Goal: Transaction & Acquisition: Purchase product/service

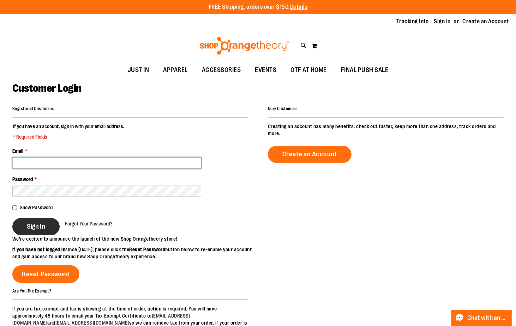
type input "**********"
click at [26, 222] on button "Sign In" at bounding box center [35, 226] width 47 height 17
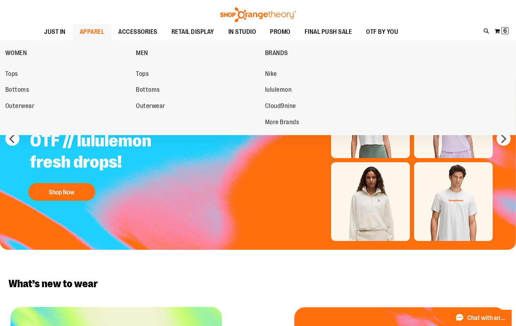
scroll to position [6, 0]
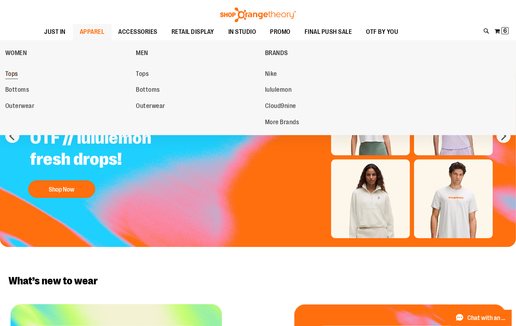
type input "**********"
click at [13, 72] on span "Tops" at bounding box center [11, 74] width 13 height 9
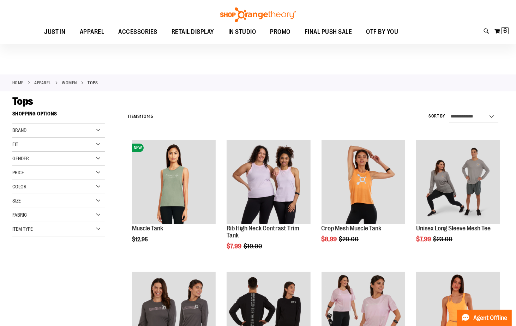
scroll to position [59, 0]
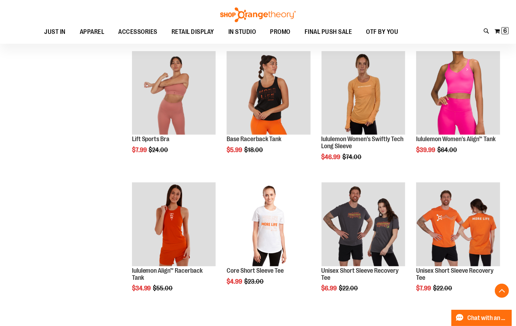
scroll to position [500, 0]
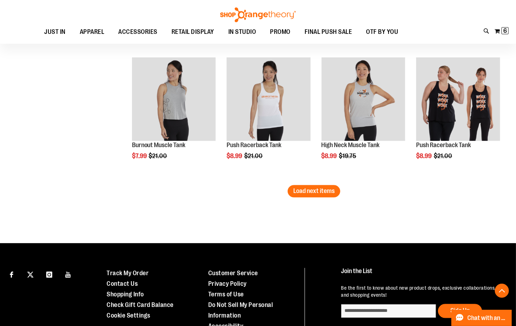
scroll to position [1133, 0]
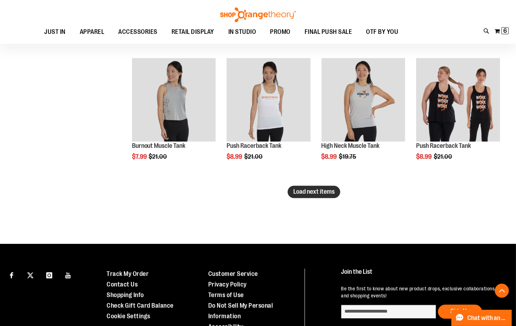
type input "**********"
click at [327, 193] on span "Load next items" at bounding box center [313, 191] width 41 height 7
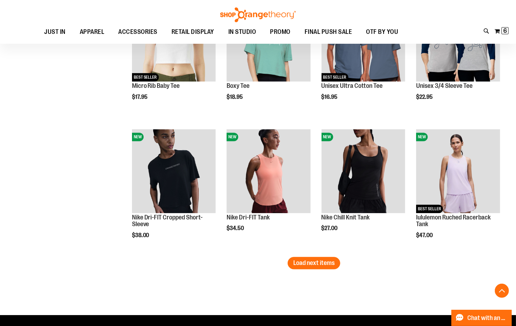
scroll to position [1472, 0]
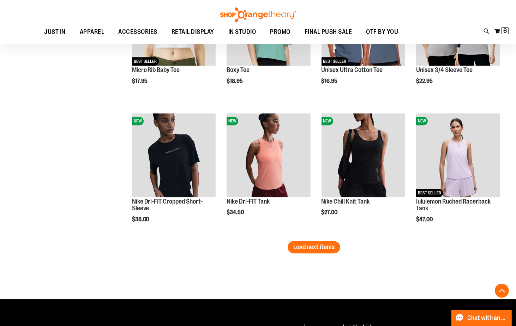
click at [325, 245] on span "Load next items" at bounding box center [313, 246] width 41 height 7
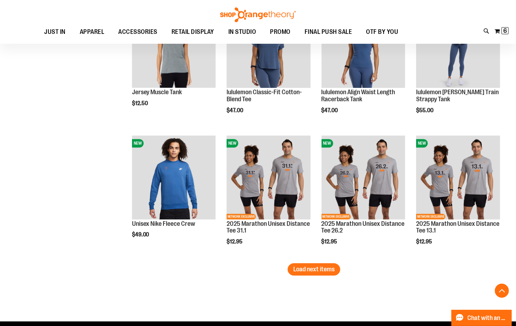
scroll to position [1848, 0]
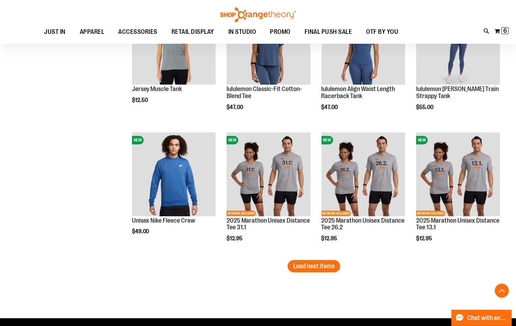
click at [327, 270] on button "Load next items" at bounding box center [314, 266] width 53 height 12
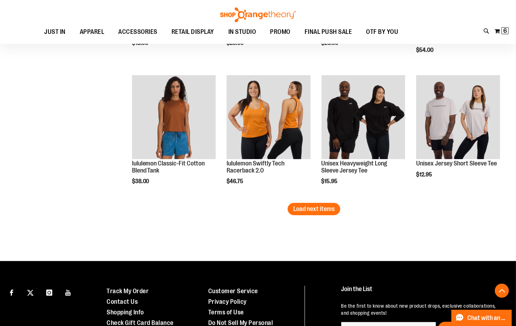
scroll to position [2300, 0]
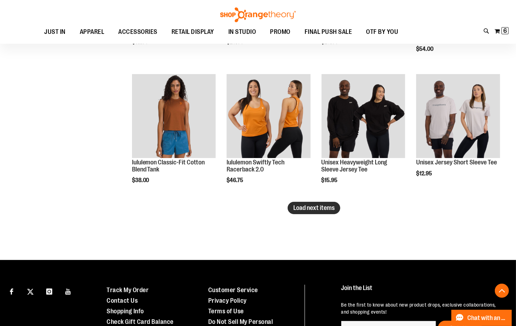
click at [292, 209] on button "Load next items" at bounding box center [314, 208] width 53 height 12
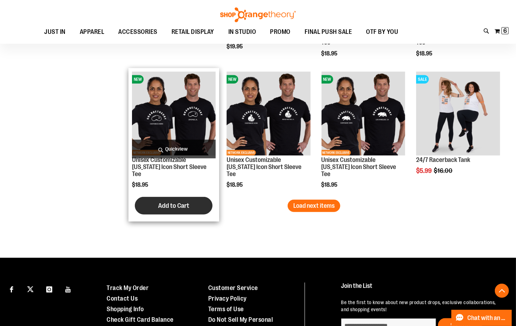
scroll to position [2698, 0]
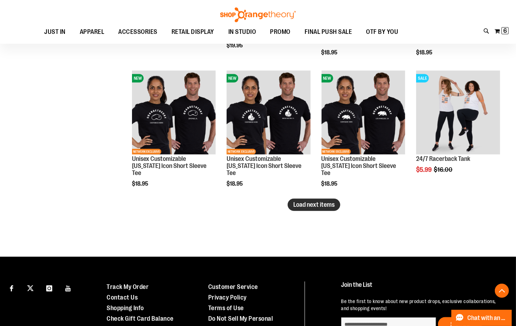
click at [327, 200] on button "Load next items" at bounding box center [314, 205] width 53 height 12
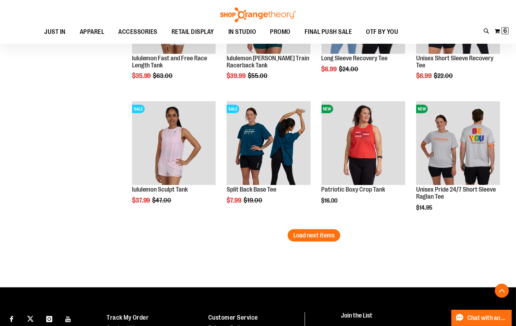
scroll to position [3061, 0]
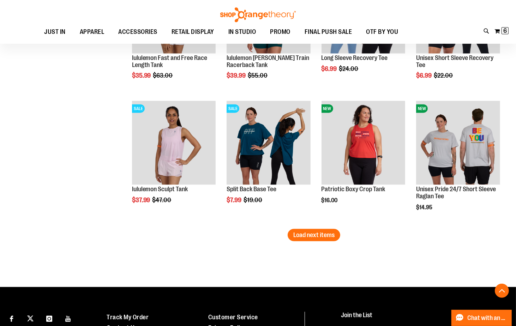
click at [320, 230] on button "Load next items" at bounding box center [314, 235] width 53 height 12
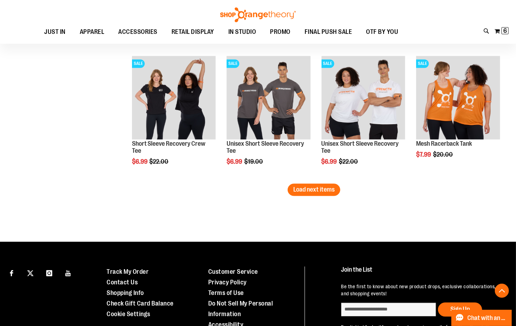
scroll to position [3495, 0]
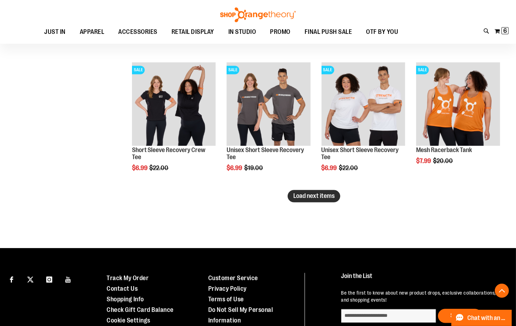
click at [323, 193] on span "Load next items" at bounding box center [313, 195] width 41 height 7
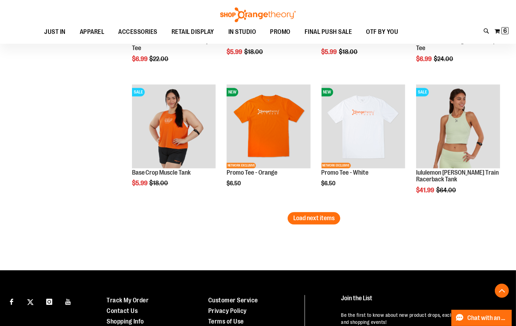
scroll to position [3869, 0]
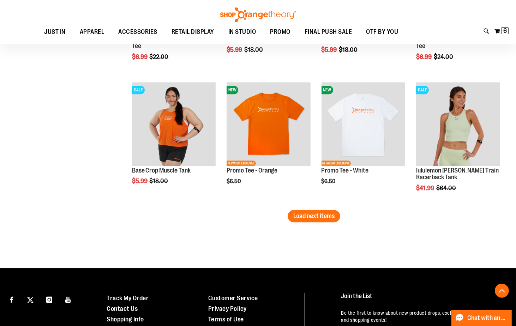
click at [325, 214] on span "Load next items" at bounding box center [313, 215] width 41 height 7
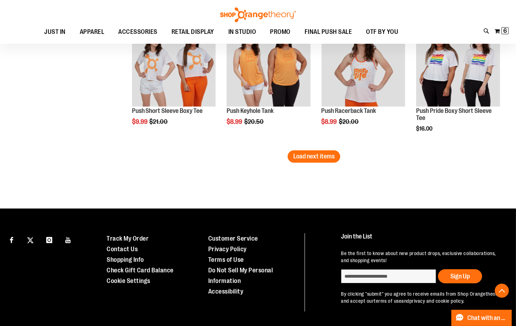
scroll to position [4323, 0]
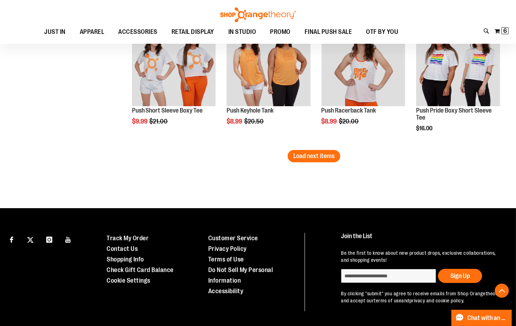
click at [330, 159] on span "Load next items" at bounding box center [313, 155] width 41 height 7
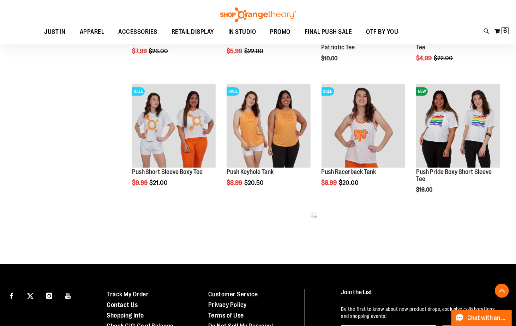
scroll to position [4253, 0]
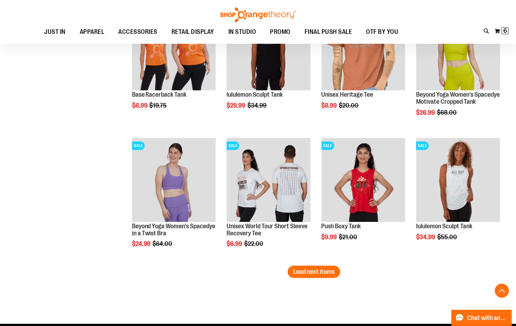
scroll to position [4618, 0]
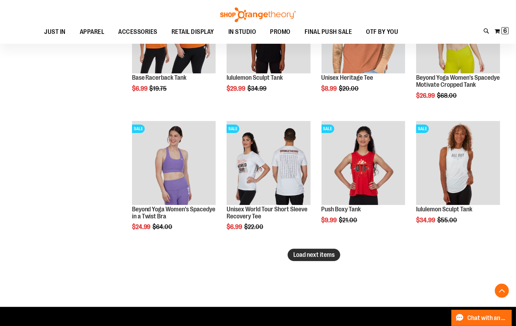
click at [328, 256] on span "Load next items" at bounding box center [313, 254] width 41 height 7
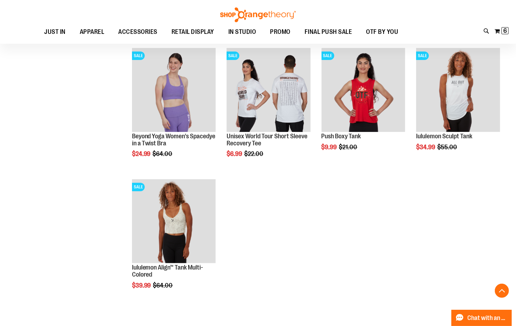
scroll to position [4693, 0]
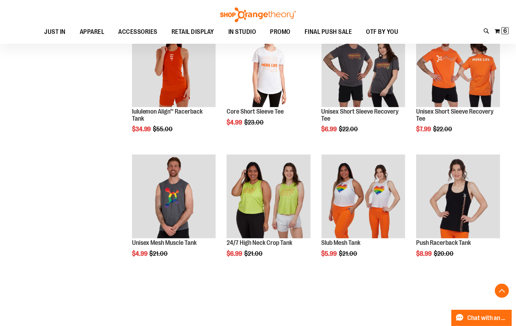
scroll to position [646, 0]
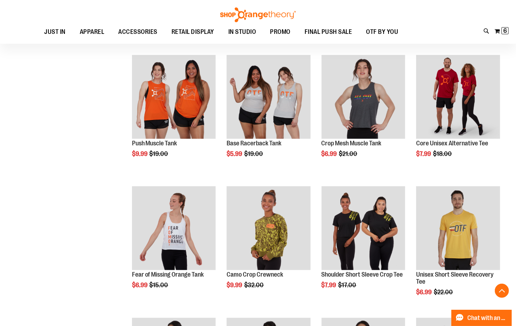
scroll to position [874, 0]
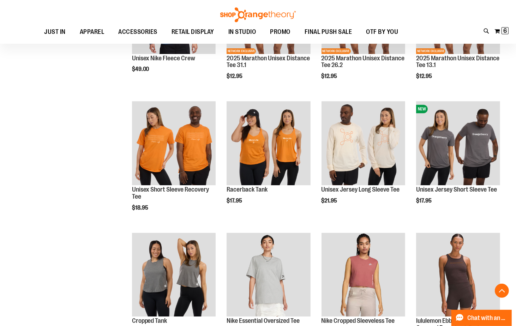
scroll to position [2011, 0]
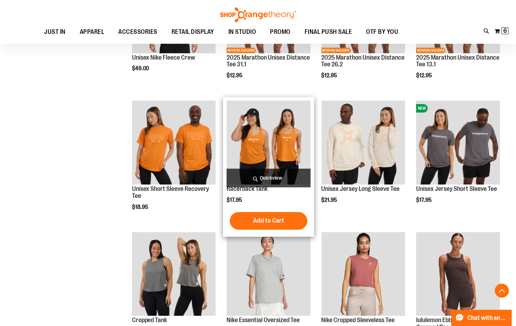
click at [295, 149] on img "product" at bounding box center [269, 143] width 84 height 84
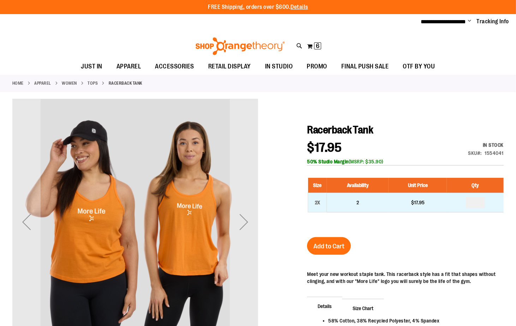
type input "**********"
click at [478, 200] on input "number" at bounding box center [475, 202] width 19 height 11
type input "*"
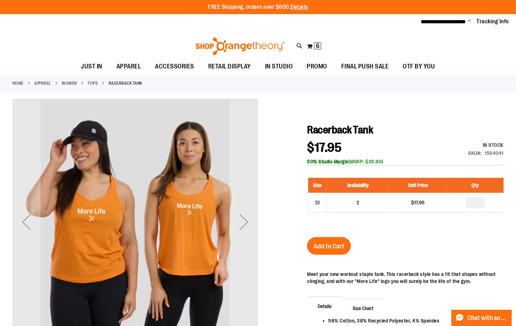
click at [339, 249] on span "Add to Cart" at bounding box center [328, 246] width 31 height 8
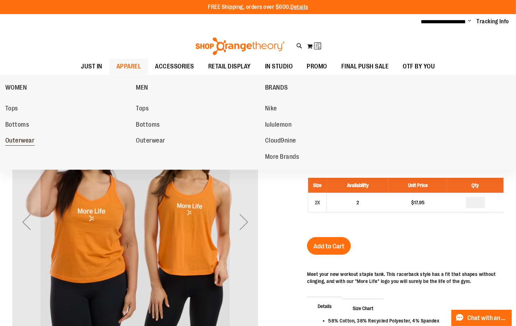
click at [29, 143] on span "Outerwear" at bounding box center [19, 141] width 29 height 9
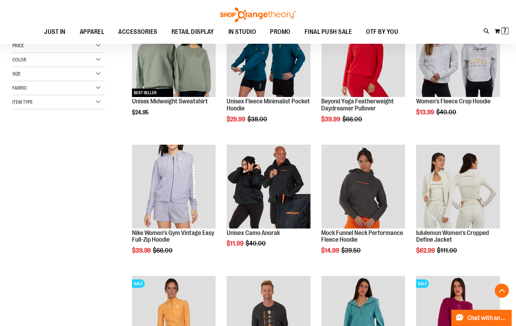
scroll to position [128, 0]
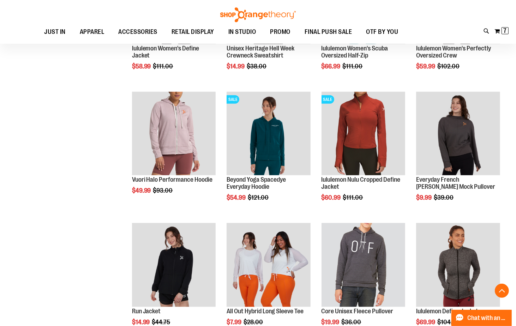
scroll to position [466, 0]
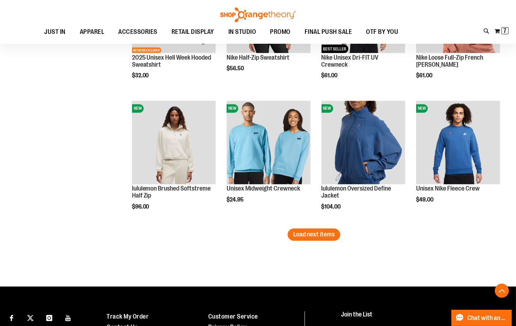
scroll to position [1091, 0]
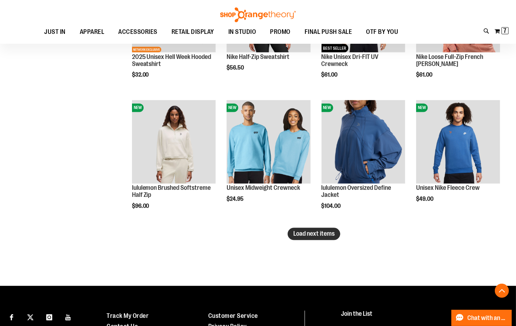
type input "**********"
click at [323, 232] on span "Load next items" at bounding box center [313, 233] width 41 height 7
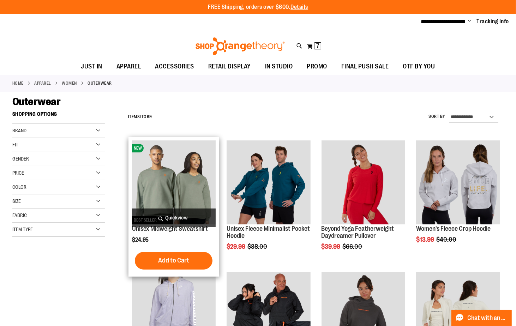
click at [169, 211] on span "Quickview" at bounding box center [174, 218] width 84 height 19
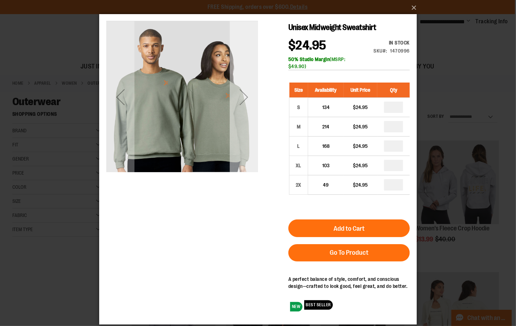
click at [240, 91] on div "Next" at bounding box center [243, 97] width 28 height 28
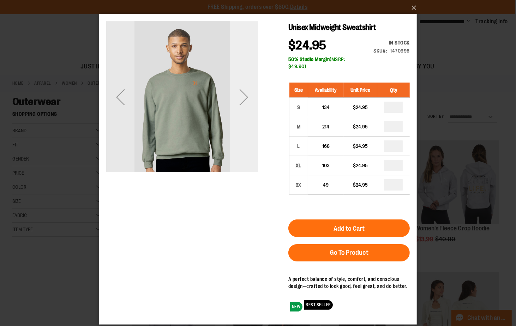
click at [240, 94] on div "Next" at bounding box center [243, 97] width 28 height 28
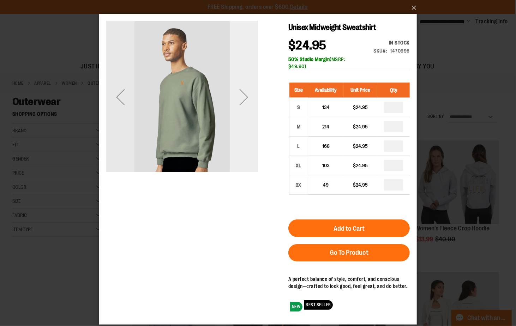
click at [240, 94] on div "Next" at bounding box center [243, 97] width 28 height 28
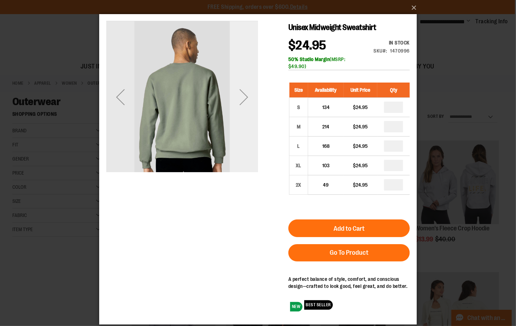
click at [241, 94] on div "Next" at bounding box center [243, 97] width 28 height 28
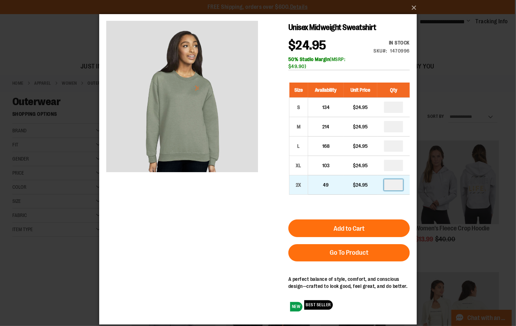
click at [398, 186] on input "number" at bounding box center [393, 184] width 19 height 11
click at [414, 10] on button "×" at bounding box center [260, 8] width 318 height 16
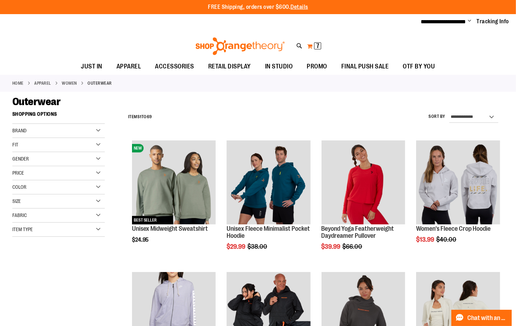
click at [319, 45] on span "7 7 items" at bounding box center [317, 45] width 7 height 7
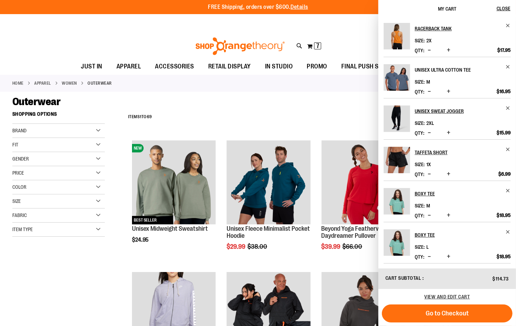
click at [439, 70] on h2 "Unisex Ultra Cotton Tee" at bounding box center [458, 69] width 86 height 11
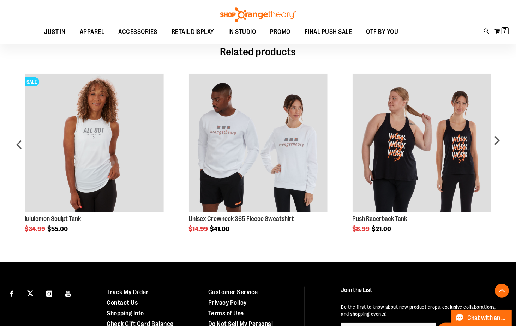
scroll to position [440, 0]
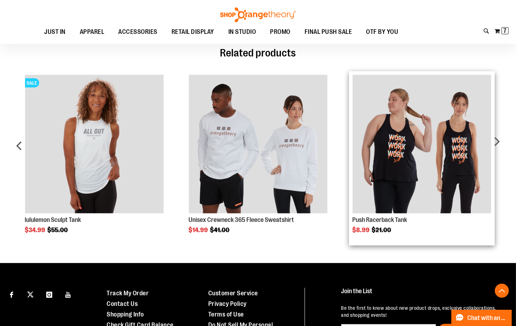
type input "**********"
click at [415, 162] on img "Product Page Link" at bounding box center [422, 144] width 139 height 139
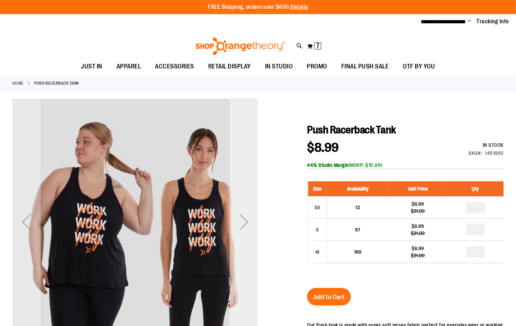
type input "**********"
click at [242, 218] on div "Next" at bounding box center [244, 222] width 28 height 28
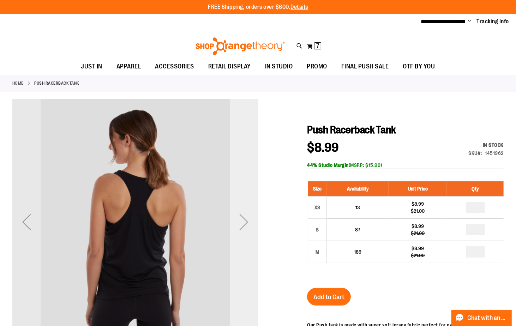
click at [242, 218] on div "Next" at bounding box center [244, 222] width 28 height 28
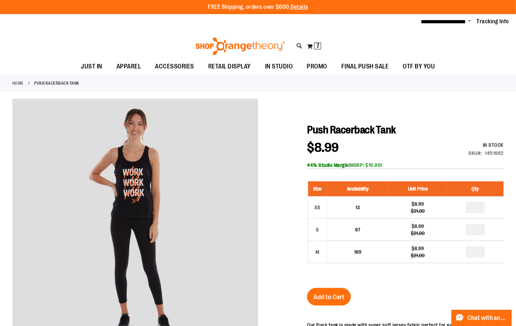
click at [130, 32] on div "Toggle Nav Search Popular Suggestions Advanced Search" at bounding box center [258, 44] width 516 height 29
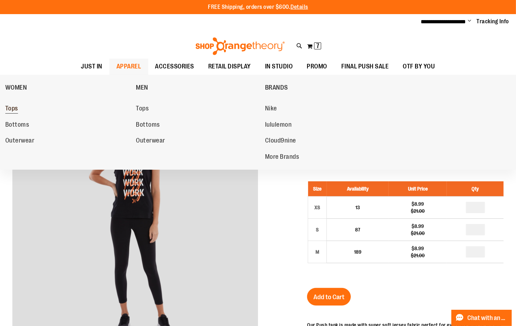
click at [15, 112] on span "Tops" at bounding box center [11, 109] width 13 height 9
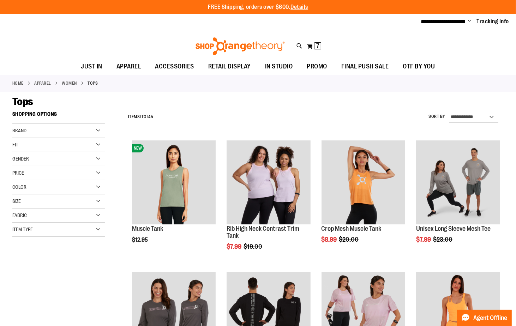
type input "**********"
click at [95, 151] on div "Fit" at bounding box center [58, 145] width 92 height 14
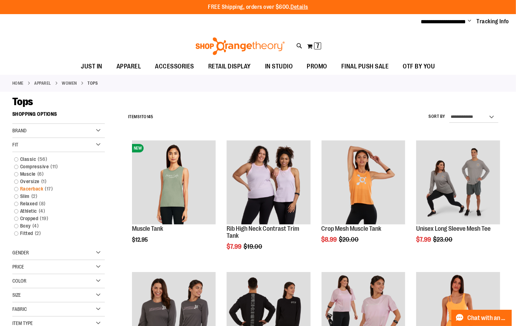
click at [16, 188] on link "Racerback 17 items" at bounding box center [55, 188] width 89 height 7
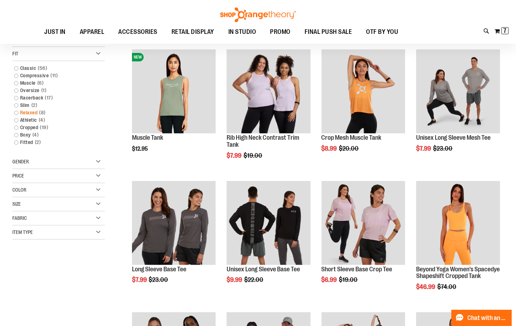
scroll to position [87, 0]
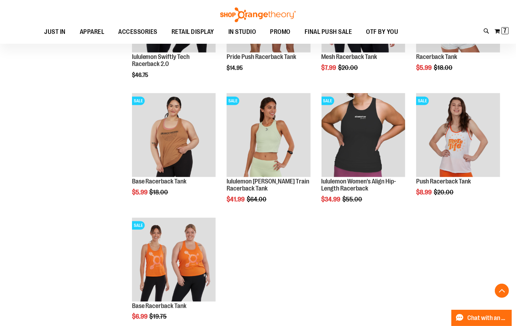
scroll to position [421, 0]
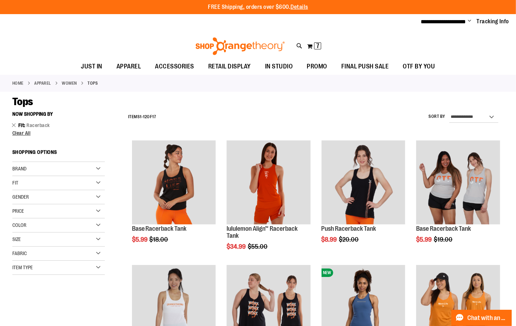
click at [99, 182] on div "Fit" at bounding box center [58, 183] width 92 height 14
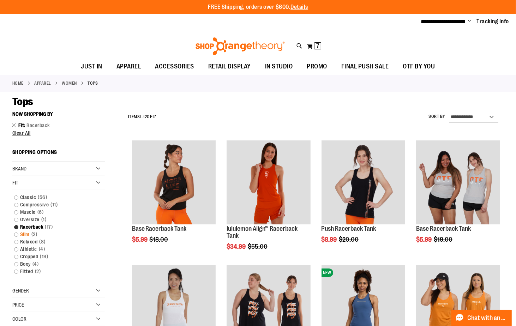
click at [37, 225] on link "Racerback 17 items" at bounding box center [55, 226] width 89 height 7
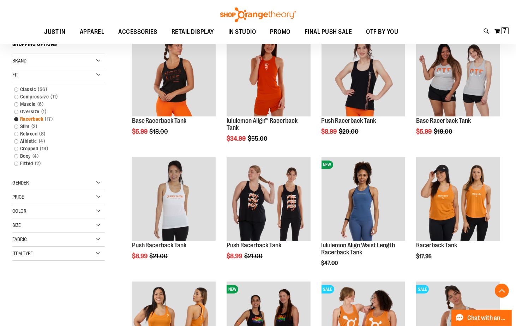
click at [17, 119] on link "Racerback 17 items" at bounding box center [55, 118] width 89 height 7
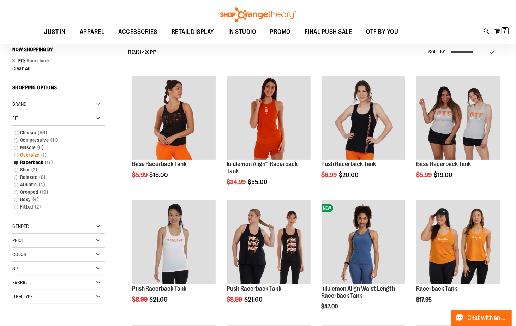
click at [21, 156] on link "Oversize 1 item" at bounding box center [55, 154] width 89 height 7
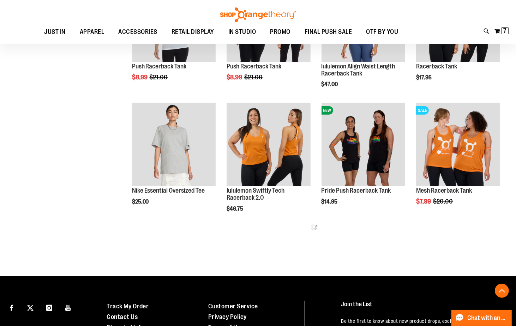
scroll to position [287, 0]
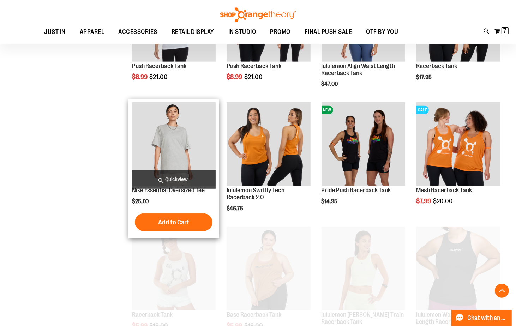
click at [168, 158] on img "product" at bounding box center [174, 144] width 84 height 84
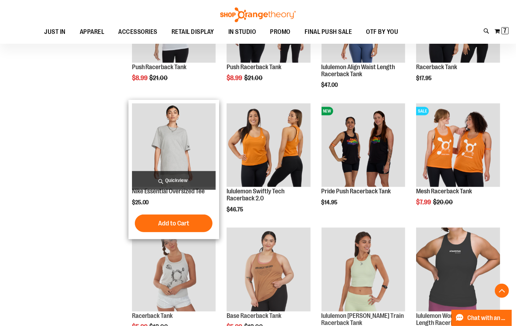
scroll to position [287, 0]
